Goal: Task Accomplishment & Management: Use online tool/utility

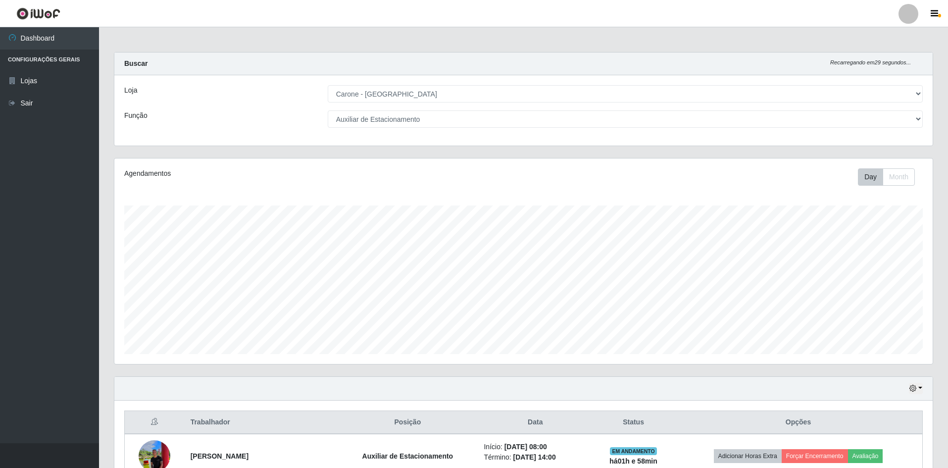
select select "528"
click at [919, 117] on select "[Selecione...] Auxiliar de Depósito Auxiliar de Depósito + Auxiliar de Depósito…" at bounding box center [625, 118] width 595 height 17
select select "1"
click at [328, 110] on select "[Selecione...] Auxiliar de Depósito Auxiliar de Depósito + Auxiliar de Depósito…" at bounding box center [625, 118] width 595 height 17
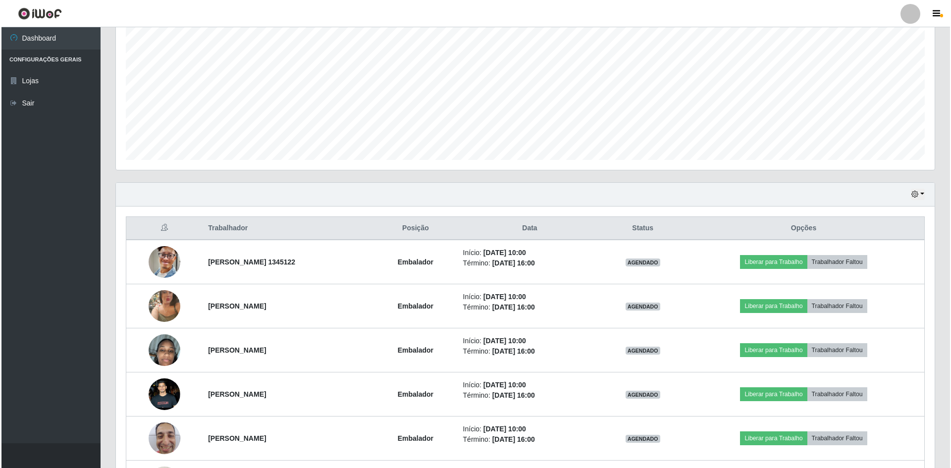
scroll to position [198, 0]
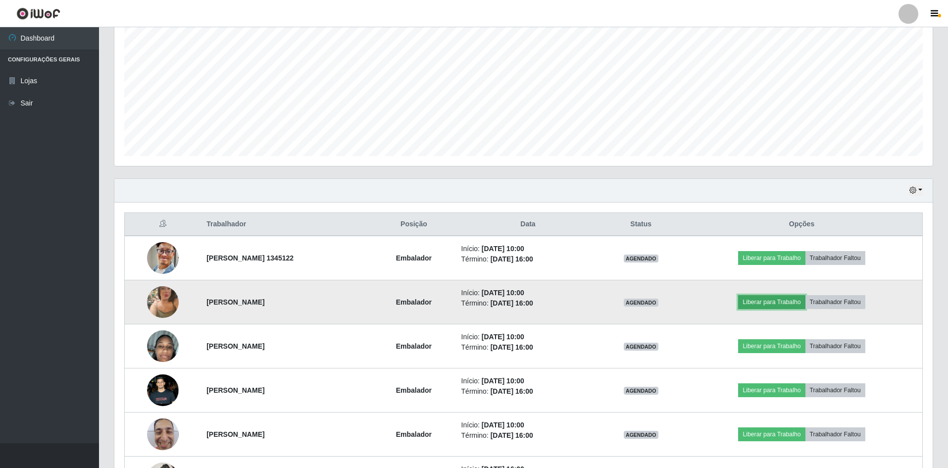
click at [766, 303] on button "Liberar para Trabalho" at bounding box center [771, 302] width 67 height 14
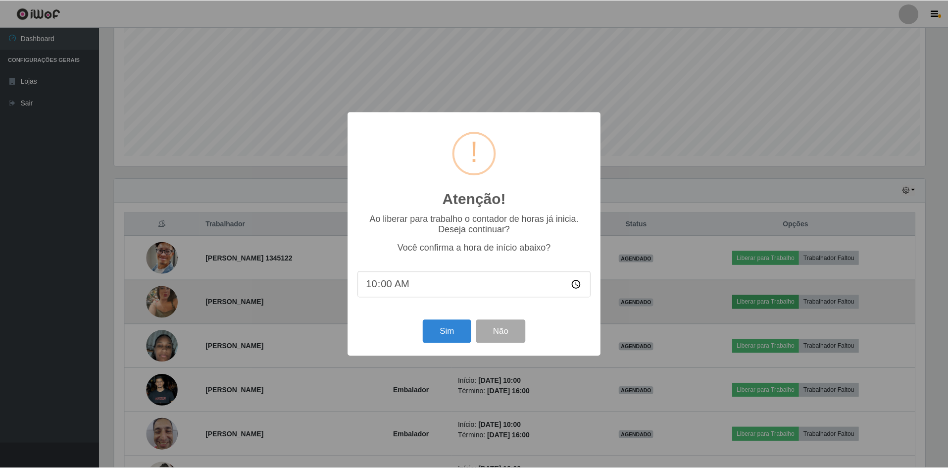
scroll to position [205, 813]
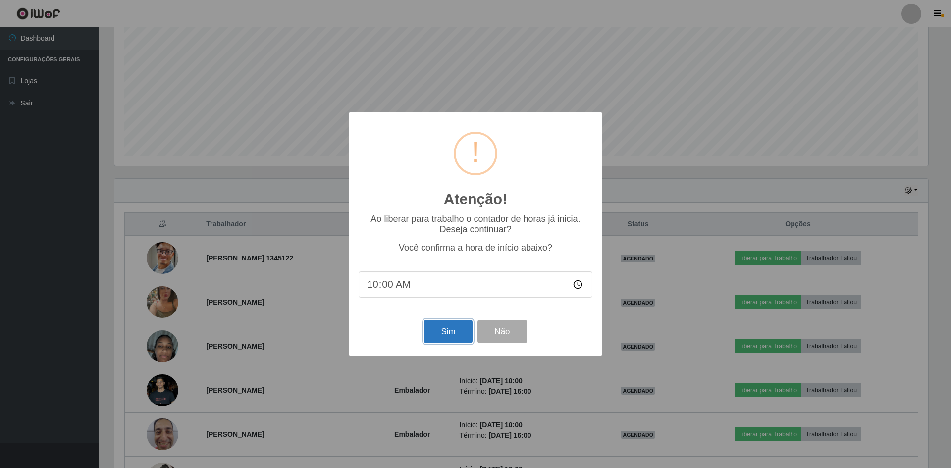
click at [434, 333] on button "Sim" at bounding box center [448, 331] width 48 height 23
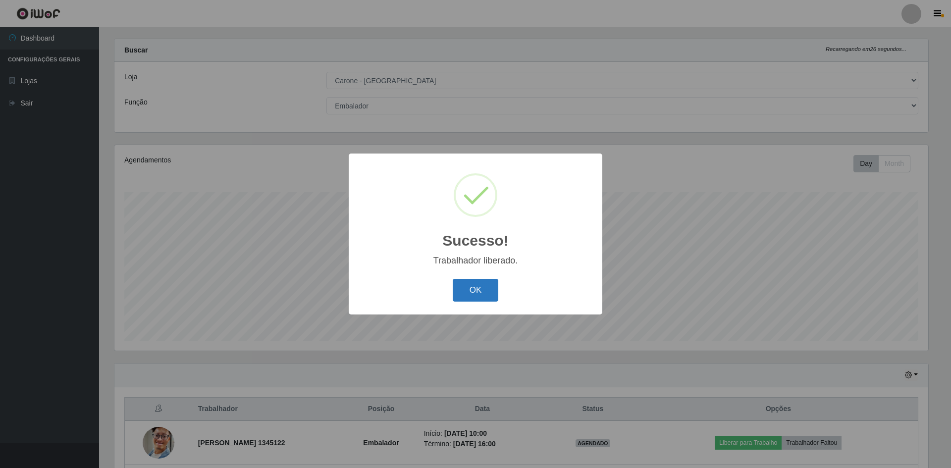
click at [484, 295] on button "OK" at bounding box center [476, 290] width 46 height 23
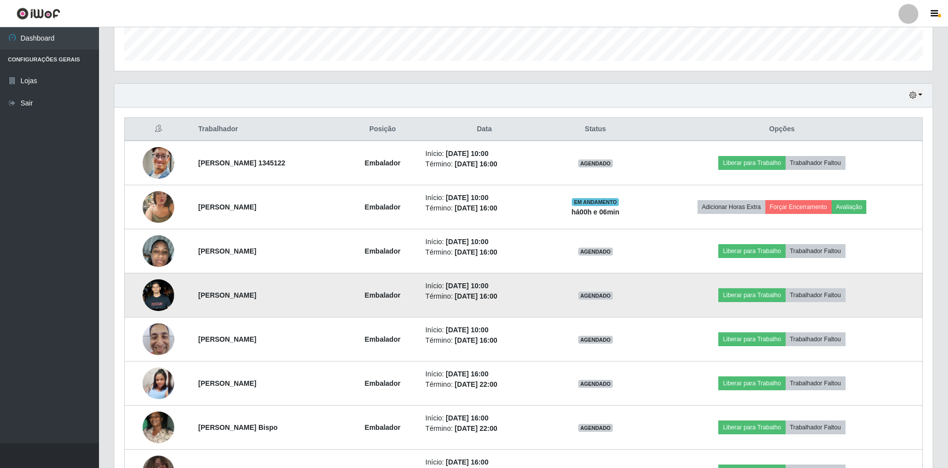
scroll to position [310, 0]
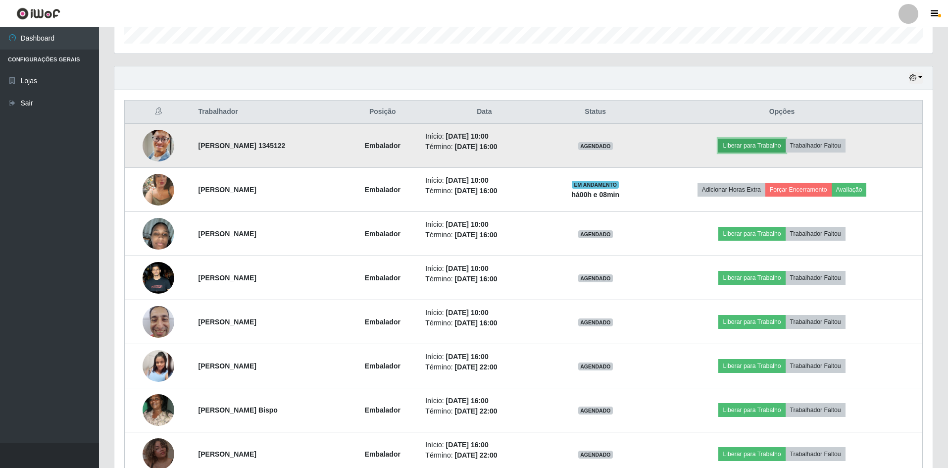
click at [774, 143] on button "Liberar para Trabalho" at bounding box center [751, 146] width 67 height 14
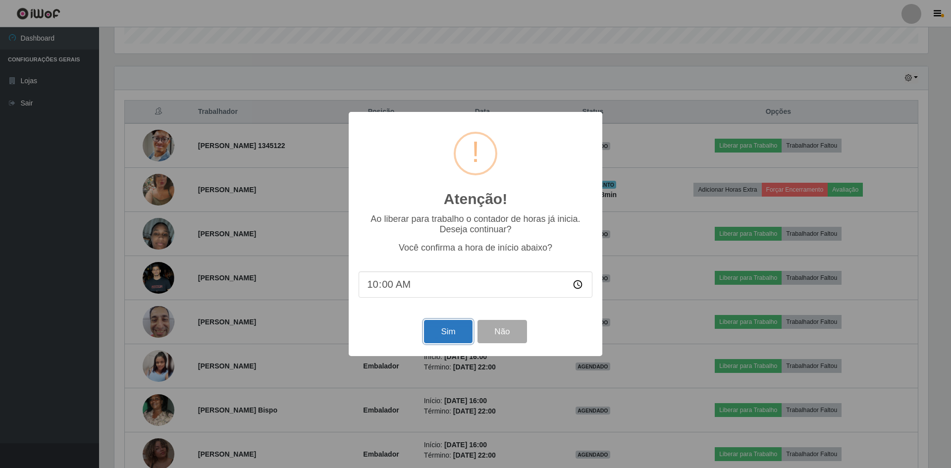
click at [449, 324] on button "Sim" at bounding box center [448, 331] width 48 height 23
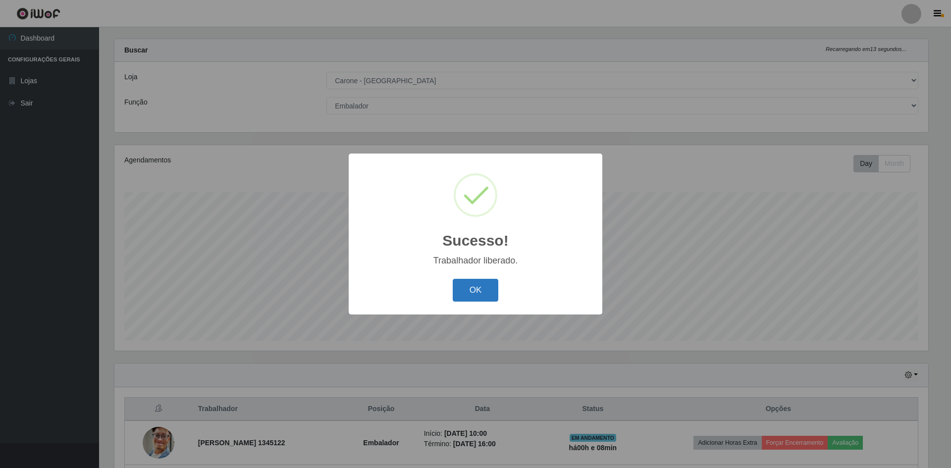
click at [481, 294] on button "OK" at bounding box center [476, 290] width 46 height 23
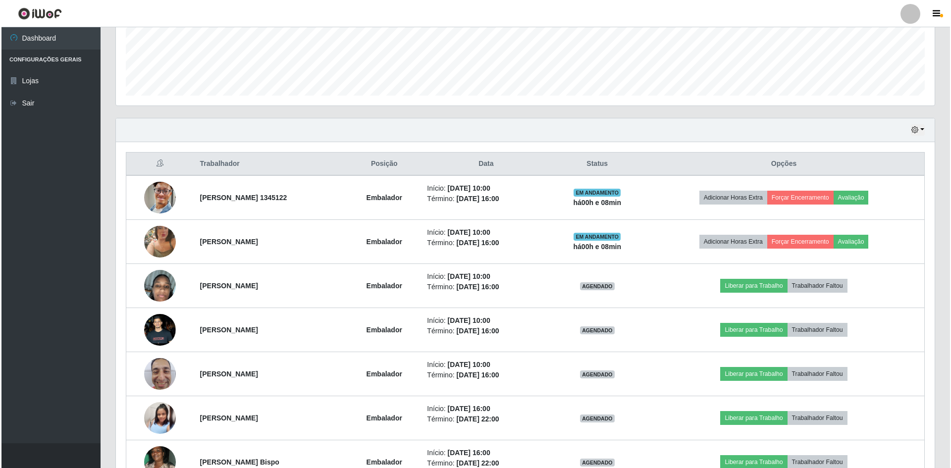
scroll to position [261, 0]
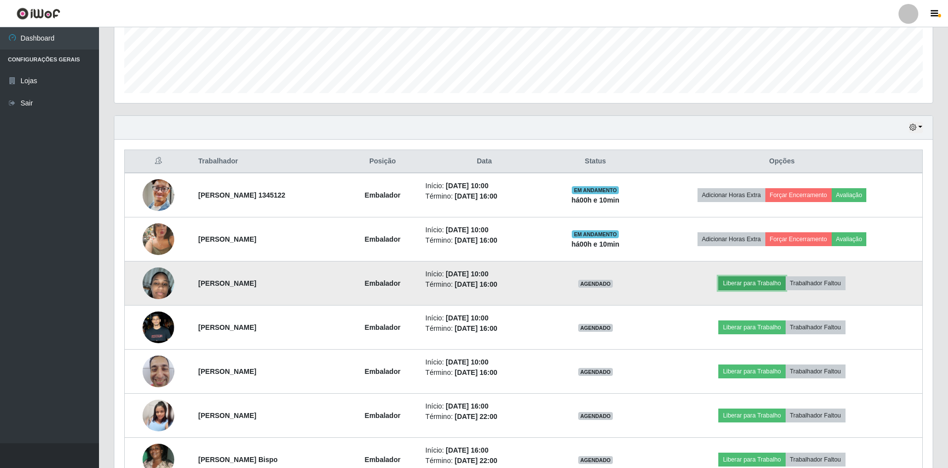
click at [752, 283] on button "Liberar para Trabalho" at bounding box center [751, 283] width 67 height 14
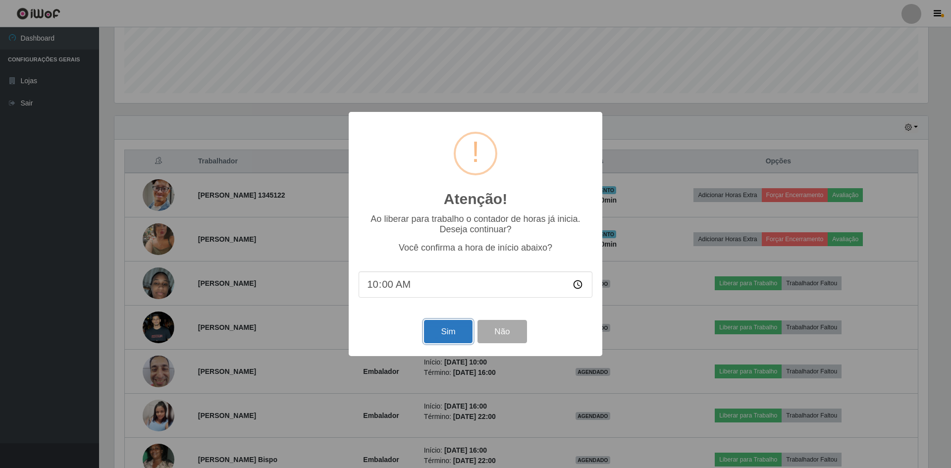
click at [436, 329] on button "Sim" at bounding box center [448, 331] width 48 height 23
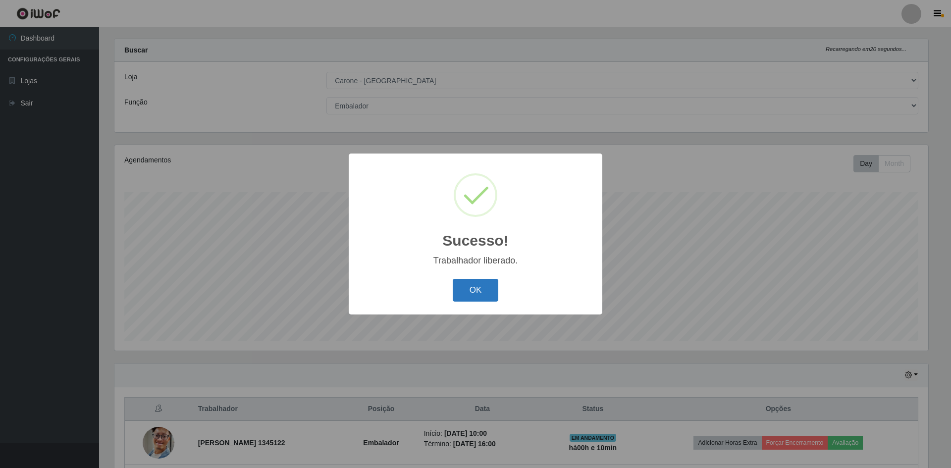
click at [479, 283] on button "OK" at bounding box center [476, 290] width 46 height 23
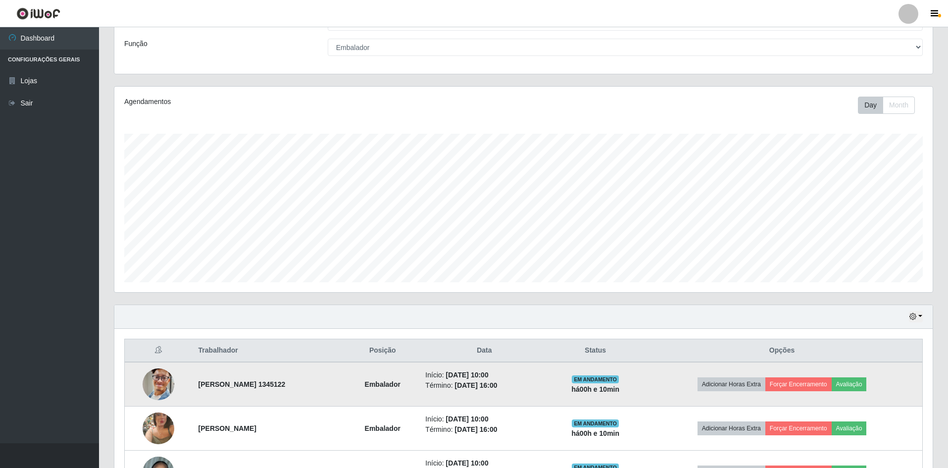
scroll to position [162, 0]
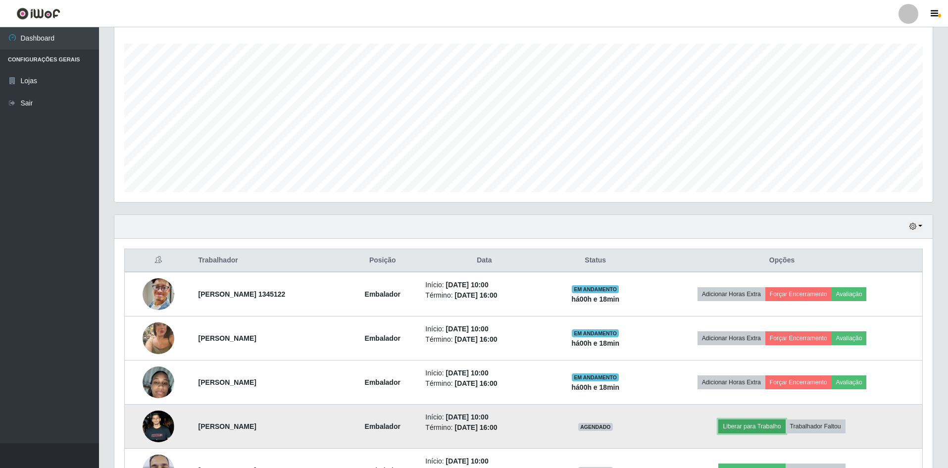
click at [761, 428] on button "Liberar para Trabalho" at bounding box center [751, 426] width 67 height 14
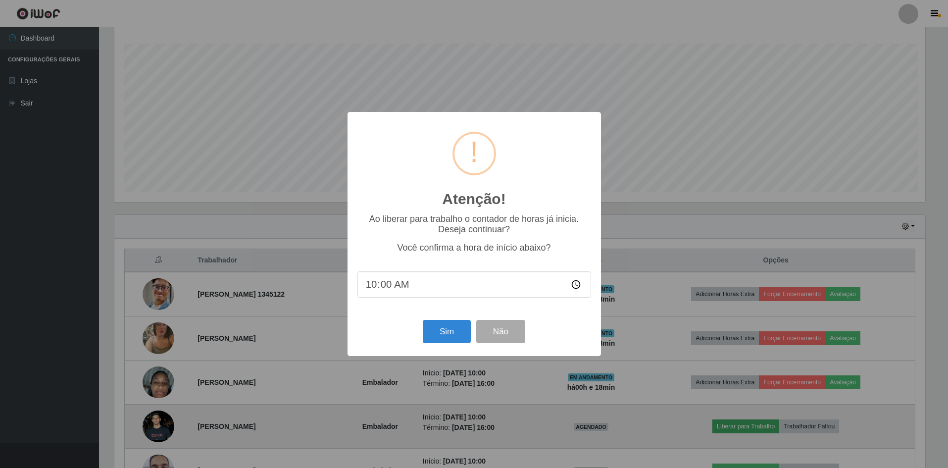
scroll to position [205, 813]
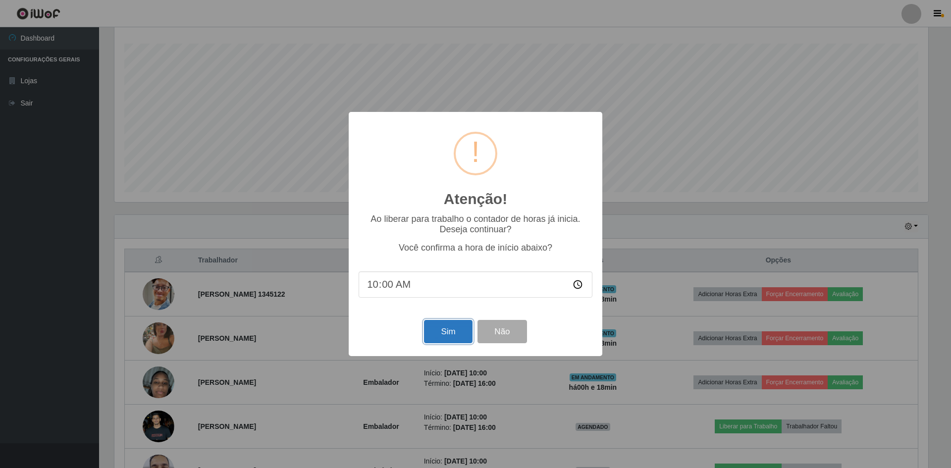
click at [448, 332] on button "Sim" at bounding box center [448, 331] width 48 height 23
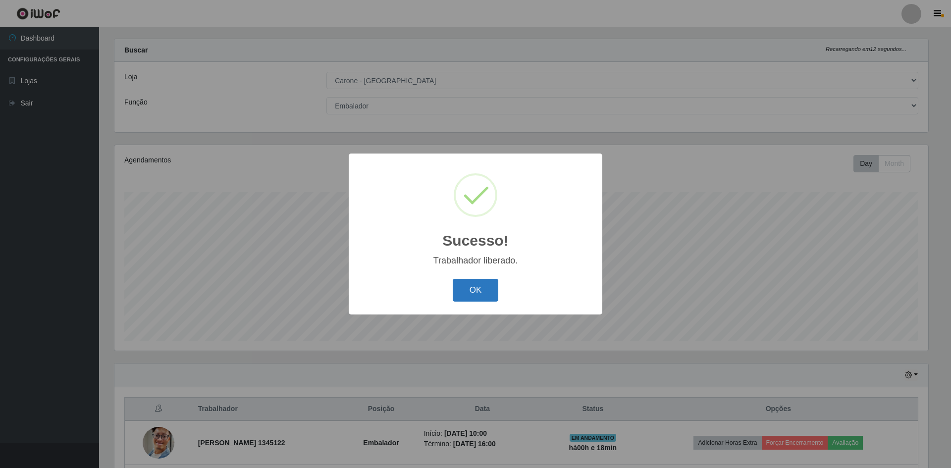
click at [475, 282] on button "OK" at bounding box center [476, 290] width 46 height 23
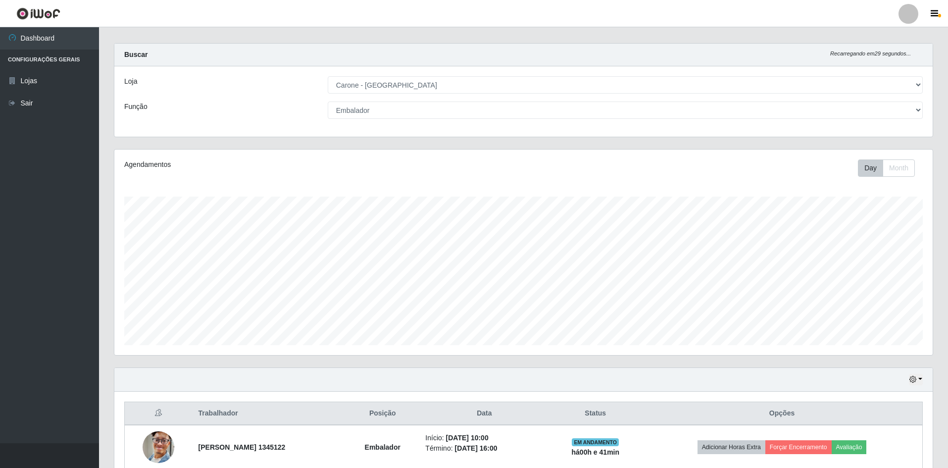
scroll to position [0, 0]
